Goal: Information Seeking & Learning: Find specific fact

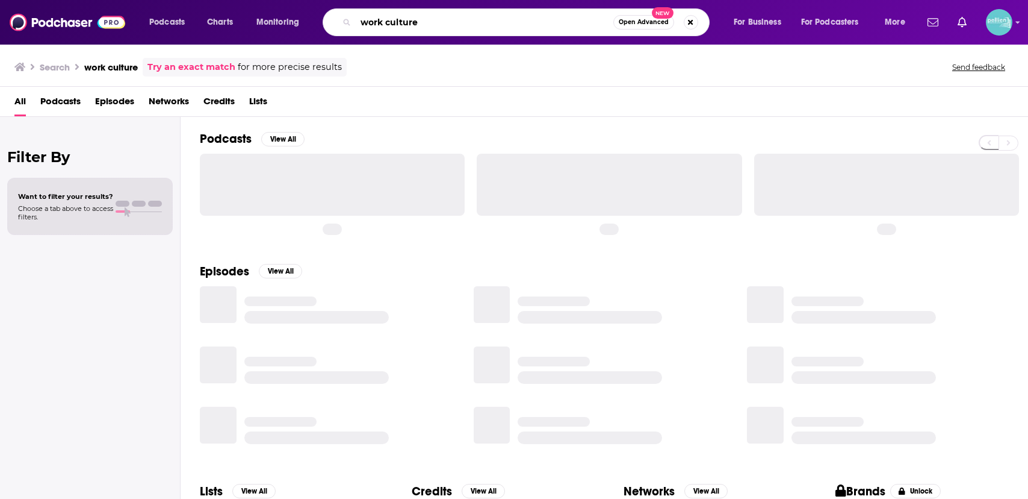
click at [440, 27] on input "work culture" at bounding box center [485, 22] width 258 height 19
paste input "PPR-KTH"
type input "PPR-KTH"
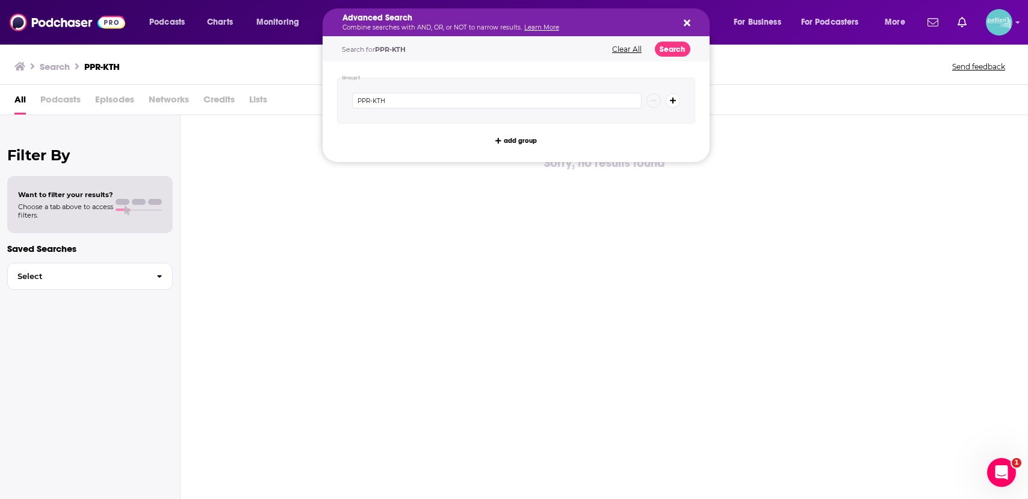
click at [485, 25] on p "Combine searches with AND, OR, or NOT to narrow results. Learn More" at bounding box center [507, 28] width 328 height 6
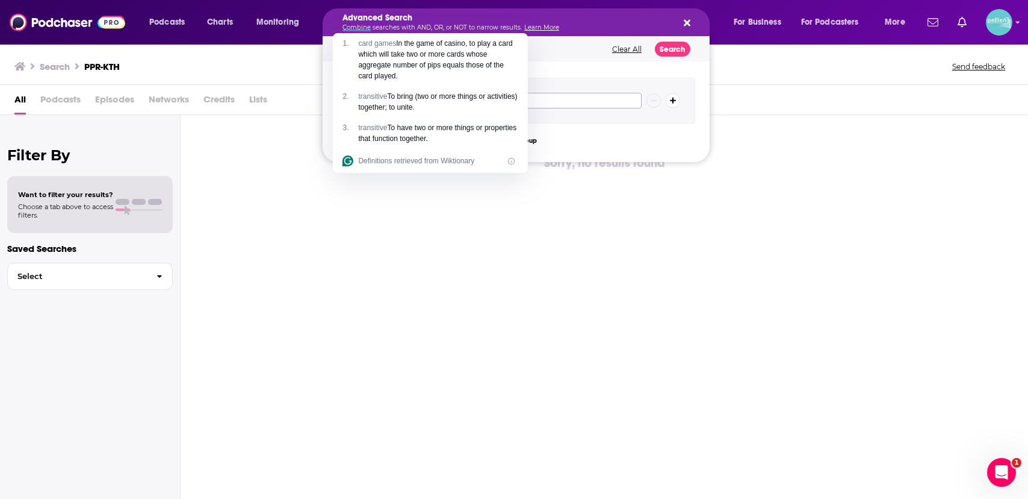
click at [555, 101] on input "PPR-KTH" at bounding box center [497, 101] width 290 height 16
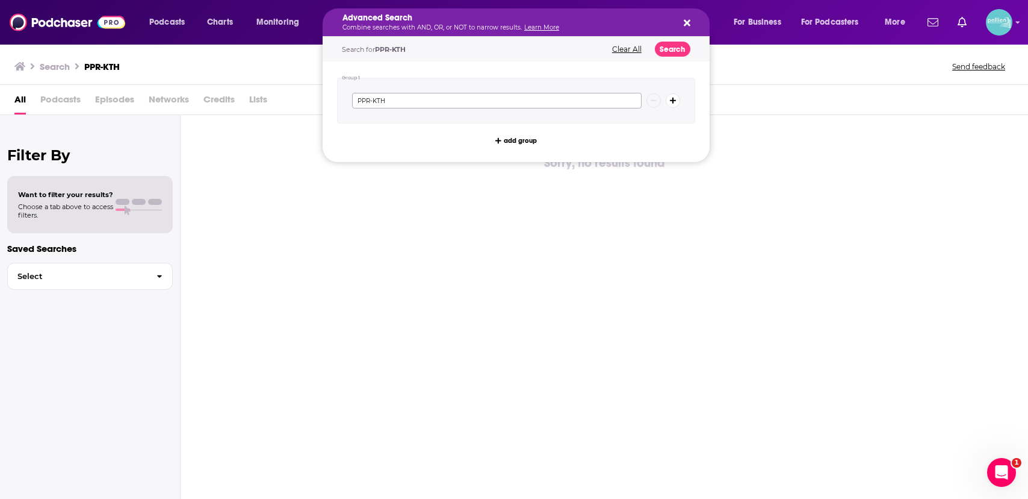
click at [555, 101] on input "PPR-KTH" at bounding box center [497, 101] width 290 height 16
paste input "Green & Red: Podcasts for Scrappy Radicals"
type input "Green & Red: Podcasts for Scrappy Radicals"
click at [682, 53] on button "Search" at bounding box center [673, 49] width 36 height 15
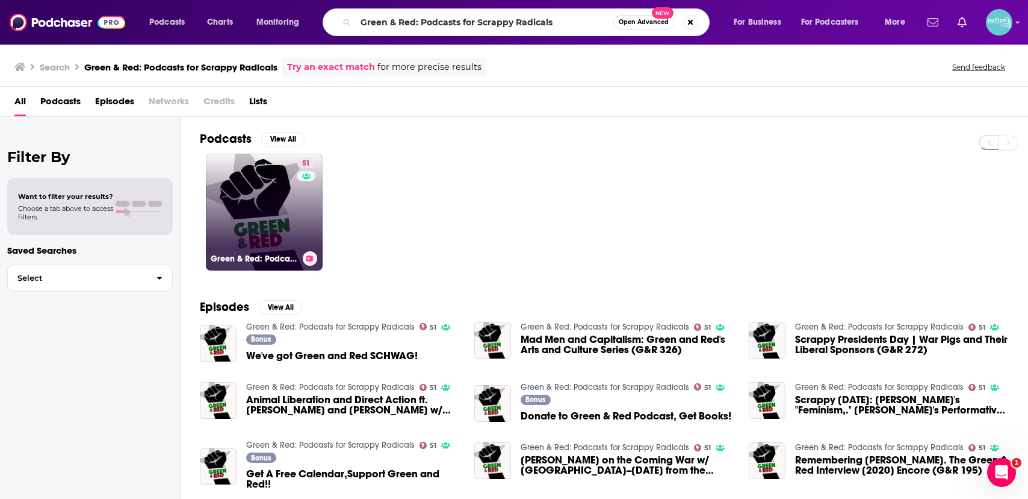
click at [259, 217] on link "51 Green & Red: Podcasts for Scrappy Radicals" at bounding box center [264, 212] width 117 height 117
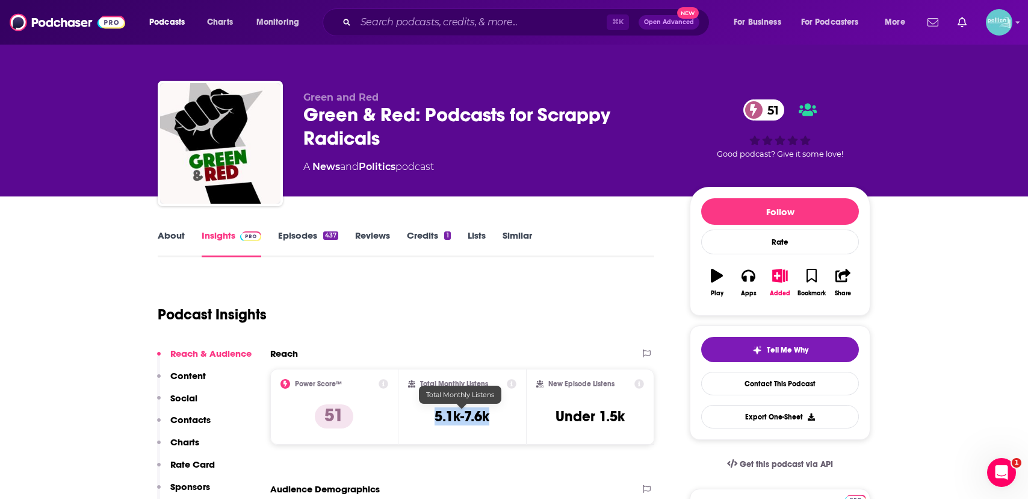
drag, startPoint x: 495, startPoint y: 415, endPoint x: 420, endPoint y: 415, distance: 74.7
click at [420, 415] on div "Total Monthly Listens 5.1k-7.6k" at bounding box center [462, 406] width 109 height 55
copy h3 "5.1k-7.6k"
